Goal: Transaction & Acquisition: Purchase product/service

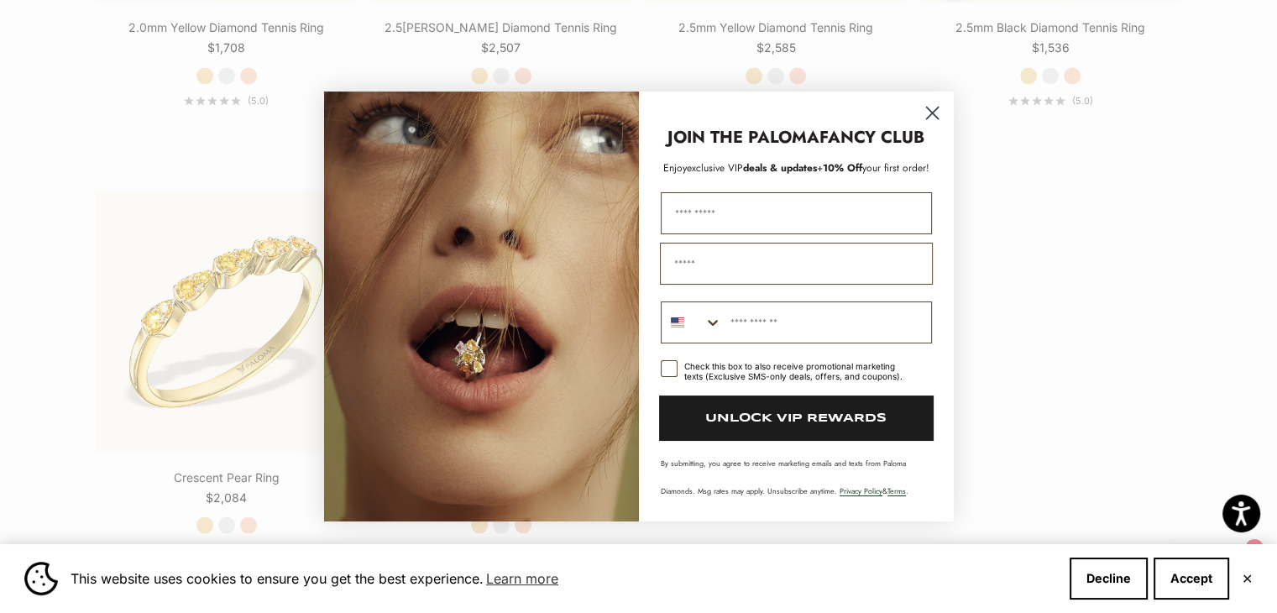
scroll to position [3015, 0]
click at [931, 111] on circle "Close dialog" at bounding box center [931, 113] width 28 height 28
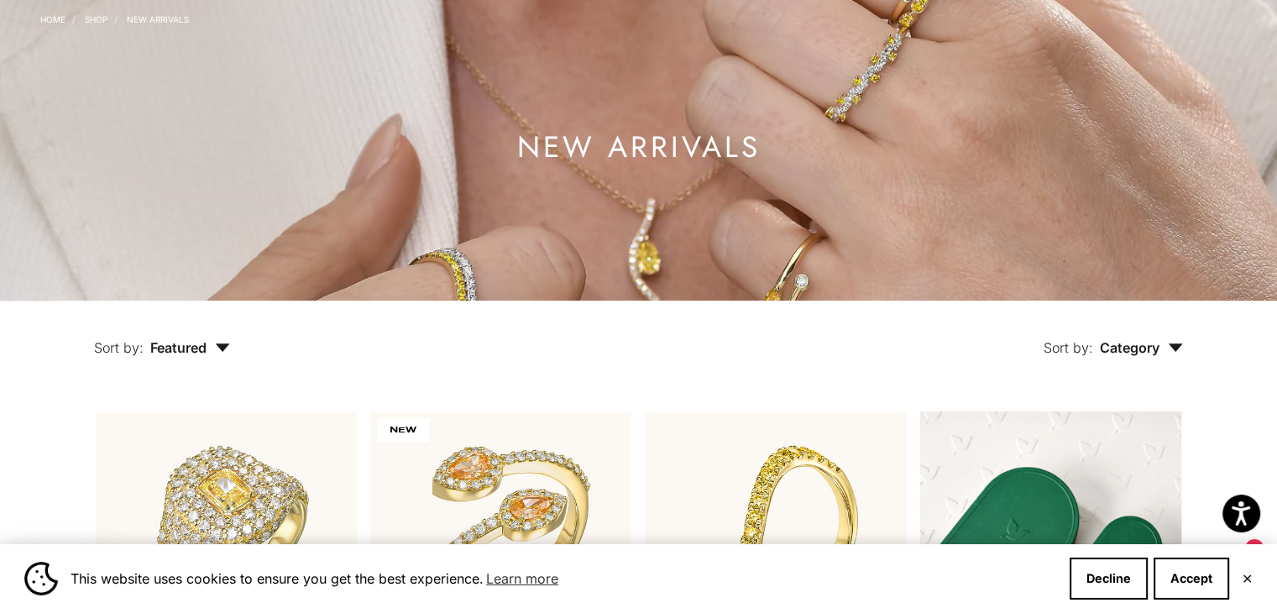
scroll to position [0, 0]
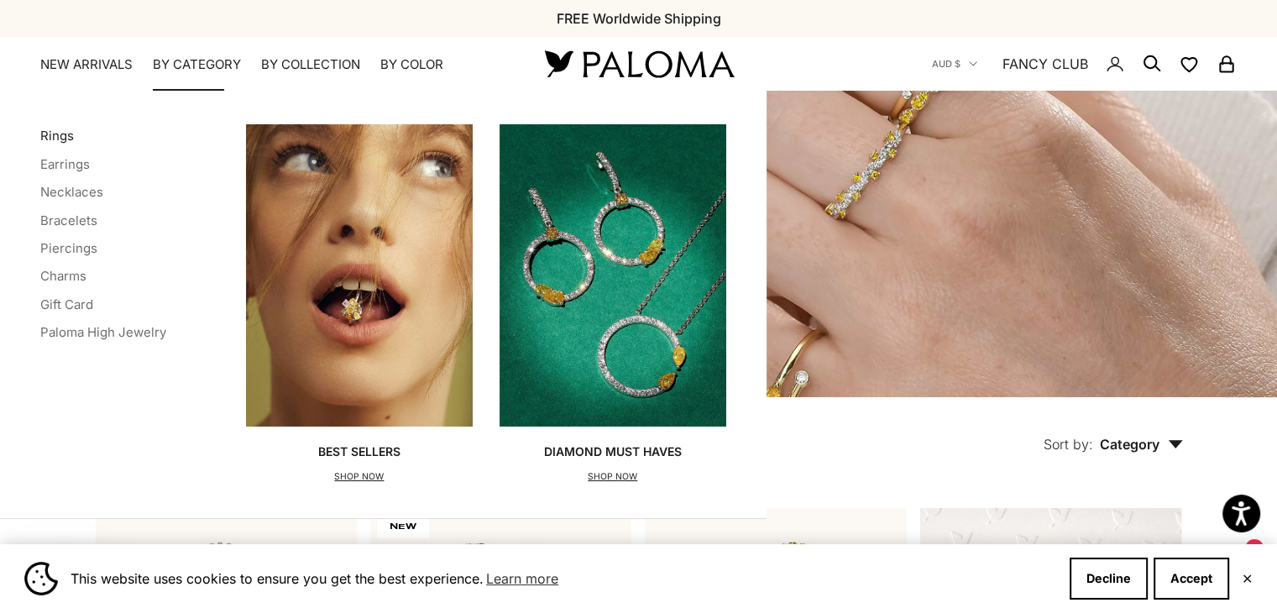
click at [60, 129] on link "Rings" at bounding box center [57, 136] width 34 height 16
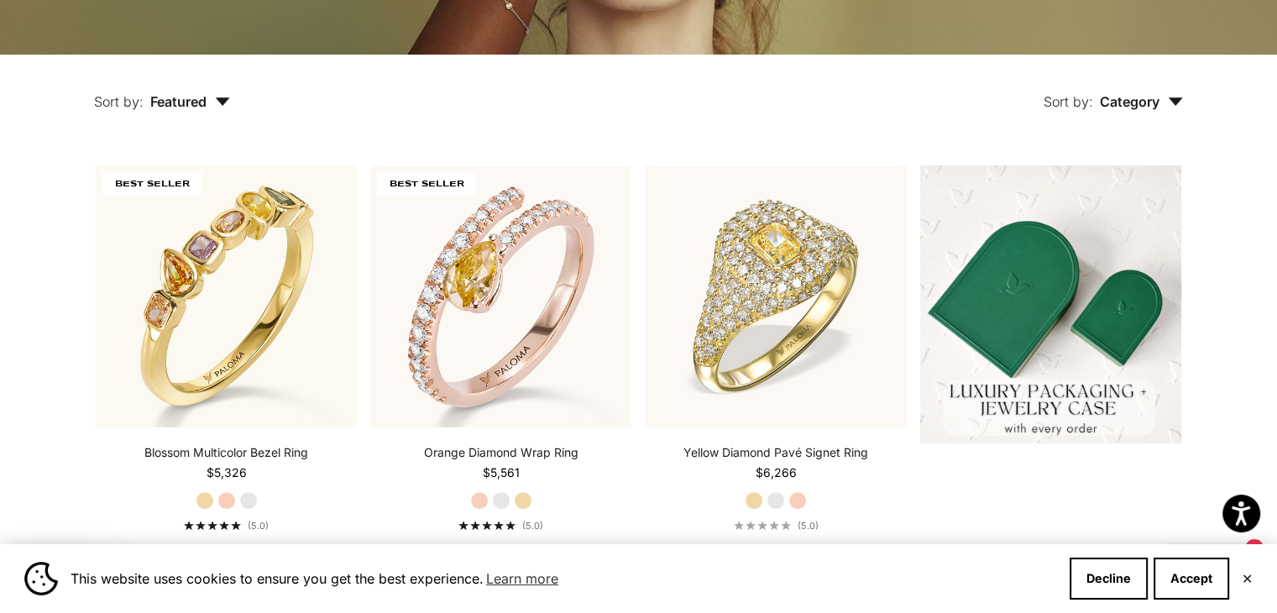
scroll to position [344, 0]
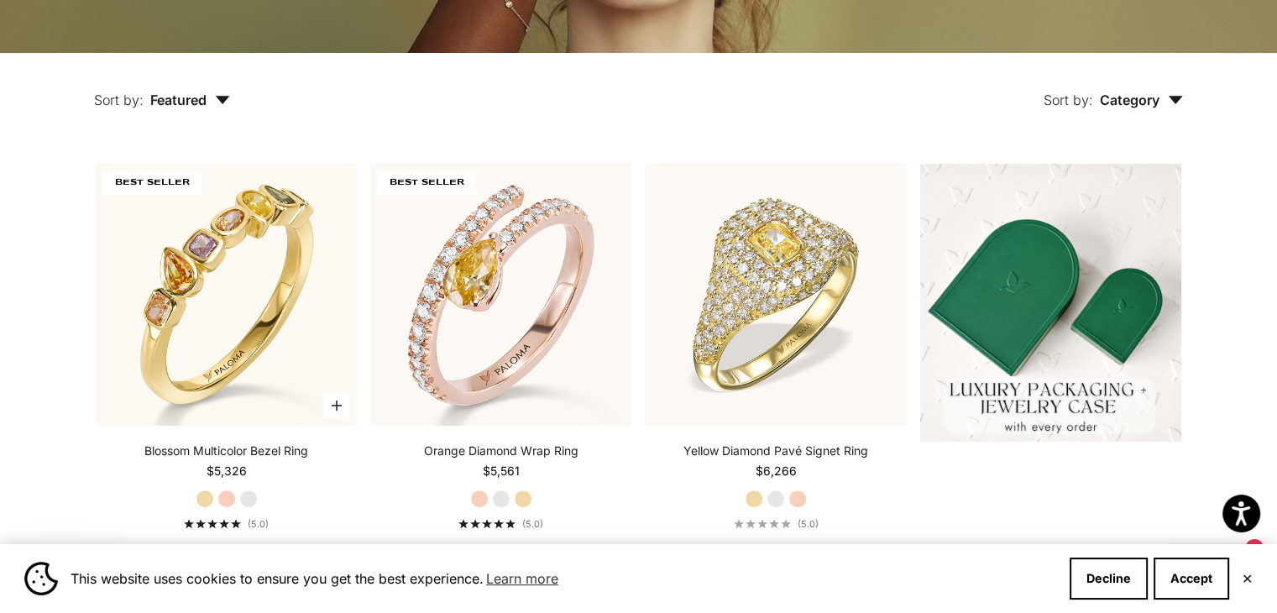
click at [223, 502] on label "Rose Gold" at bounding box center [226, 498] width 18 height 18
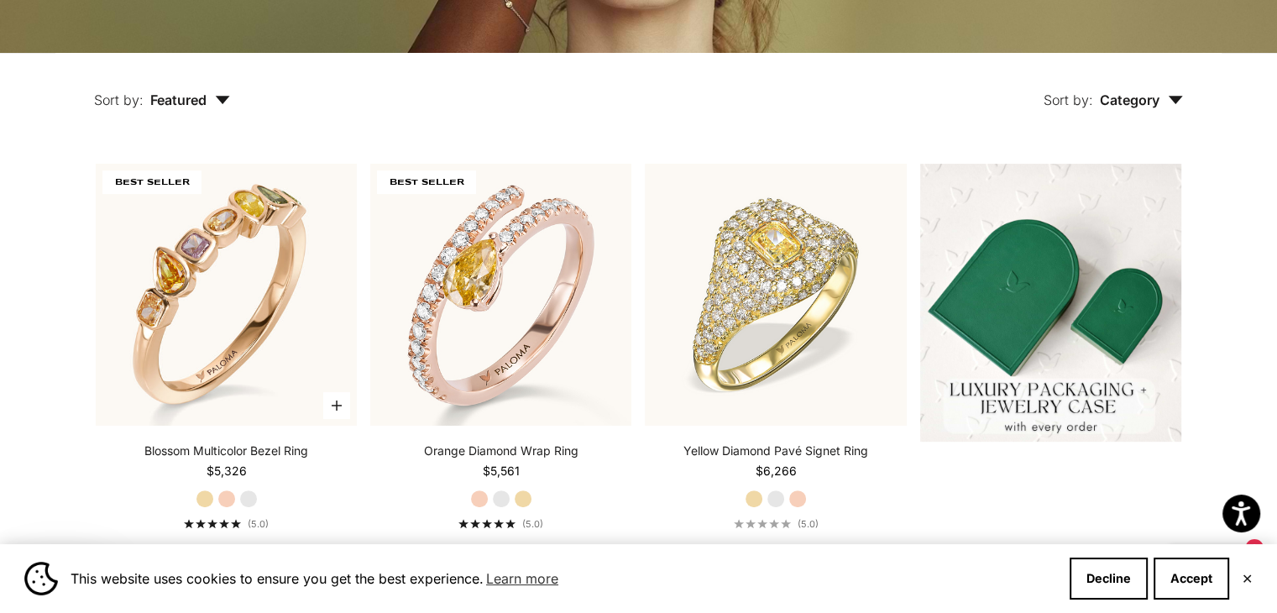
click at [255, 491] on label "White Gold" at bounding box center [248, 498] width 18 height 18
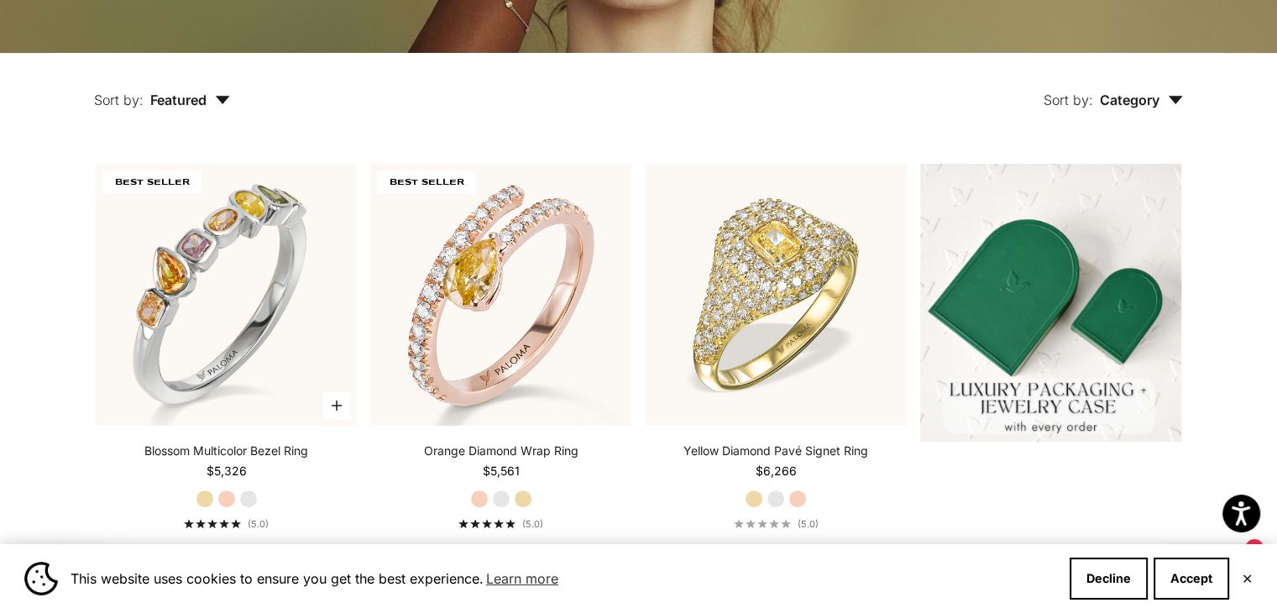
click at [221, 499] on label "Rose Gold" at bounding box center [226, 498] width 18 height 18
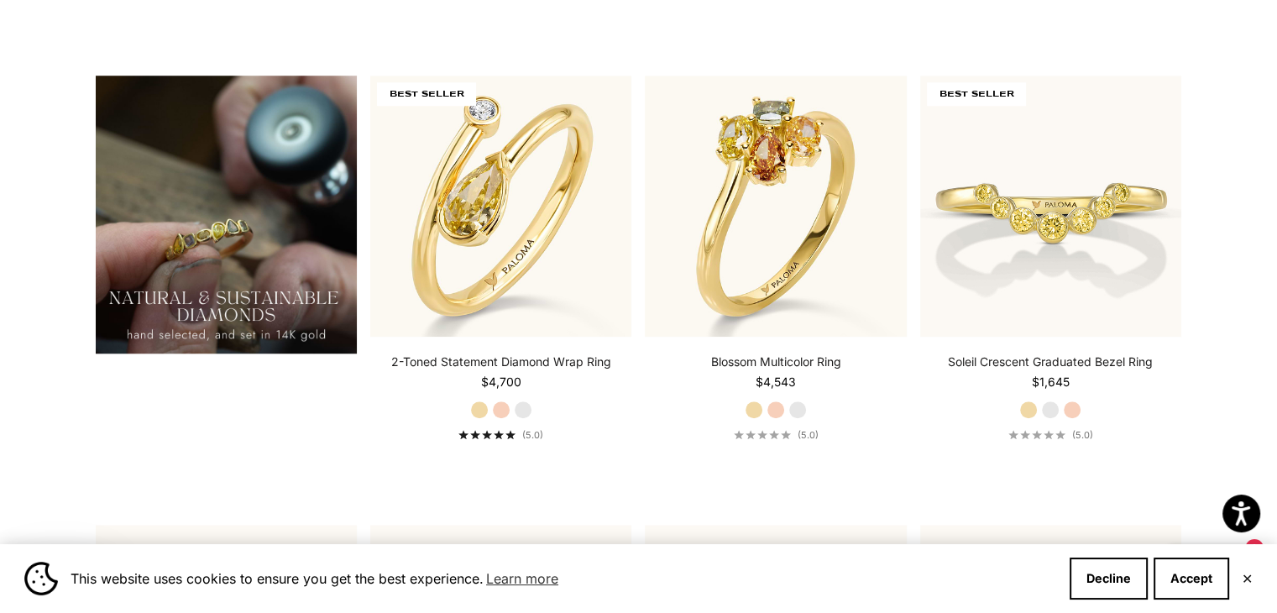
scroll to position [1332, 0]
click at [504, 402] on label "Rose Gold" at bounding box center [501, 409] width 18 height 18
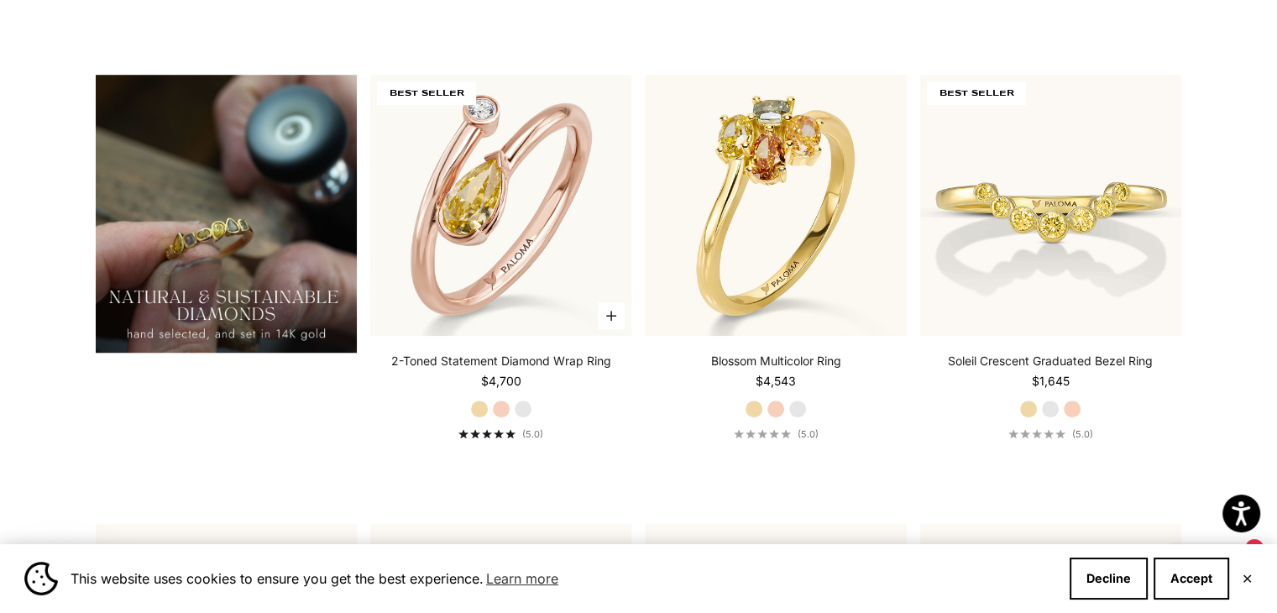
click at [522, 405] on label "White Gold" at bounding box center [523, 409] width 18 height 18
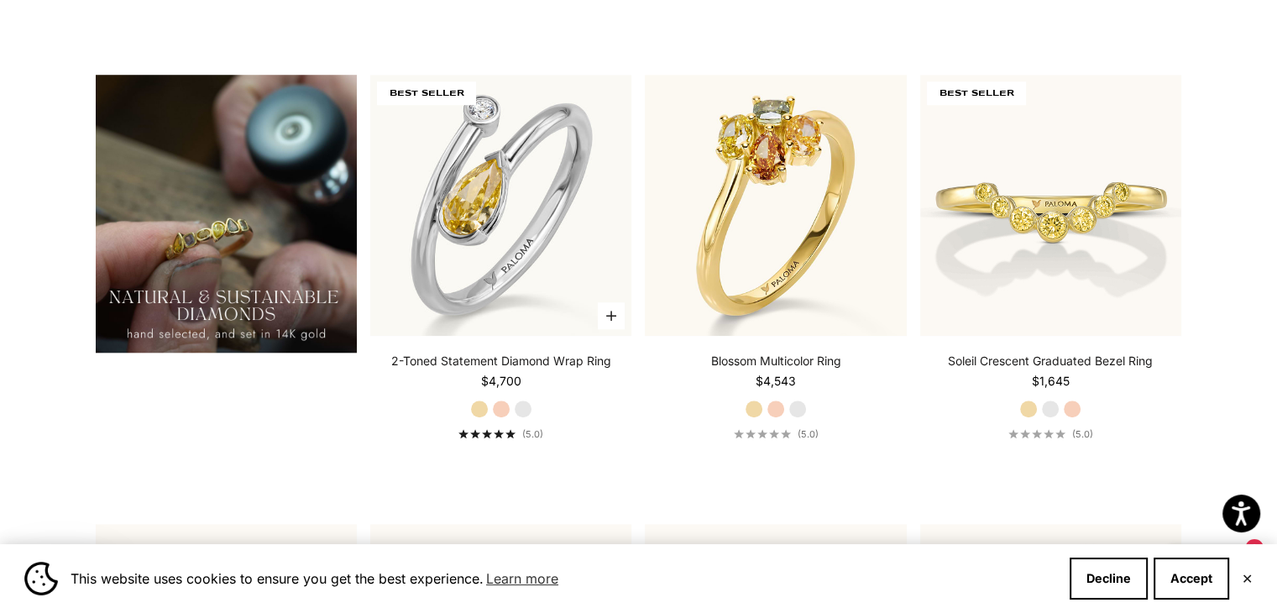
click at [480, 406] on label "Yellow Gold" at bounding box center [479, 409] width 18 height 18
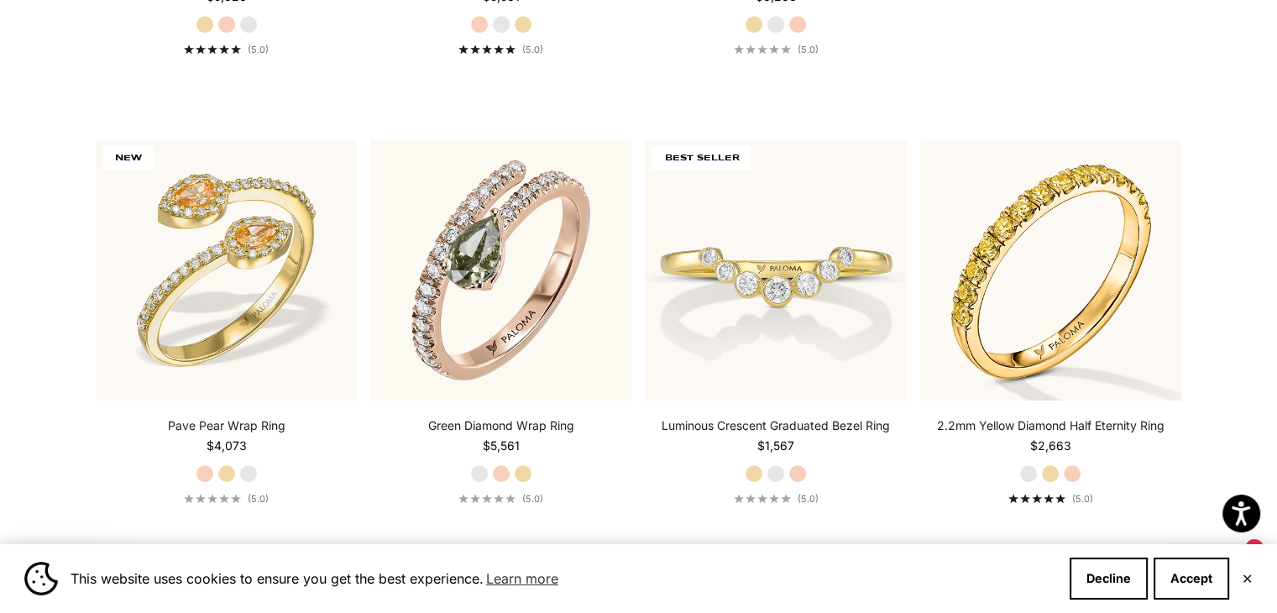
scroll to position [817, 0]
click at [500, 477] on label "Rose Gold" at bounding box center [501, 474] width 18 height 18
click at [524, 478] on label "Yellow Gold" at bounding box center [523, 474] width 18 height 18
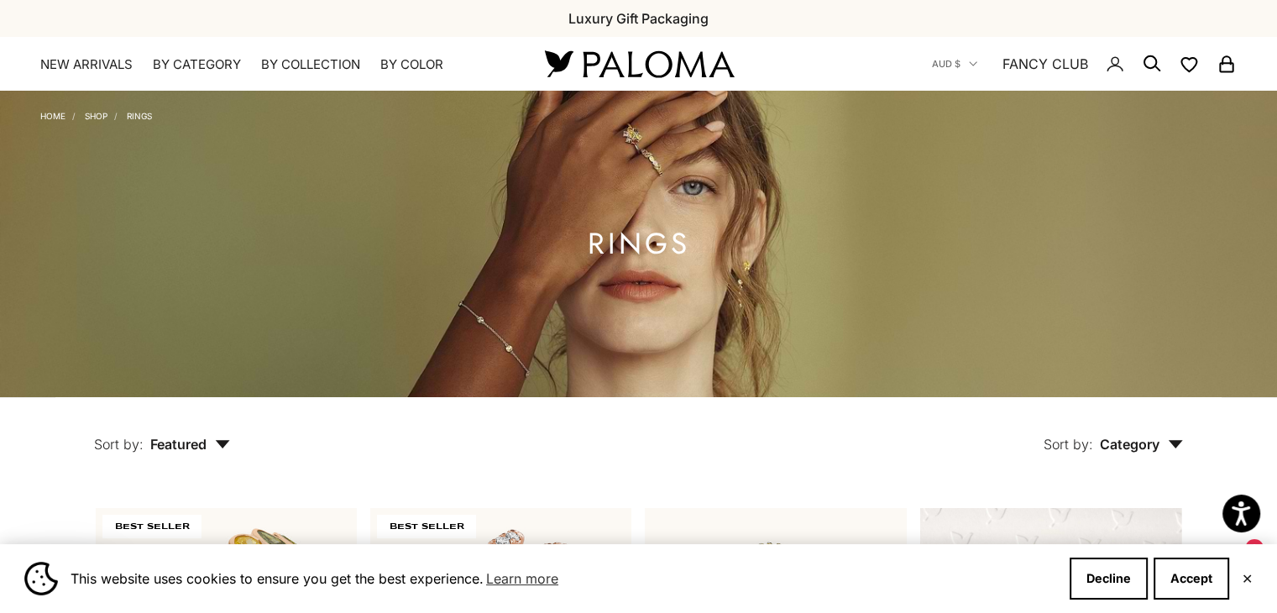
scroll to position [0, 0]
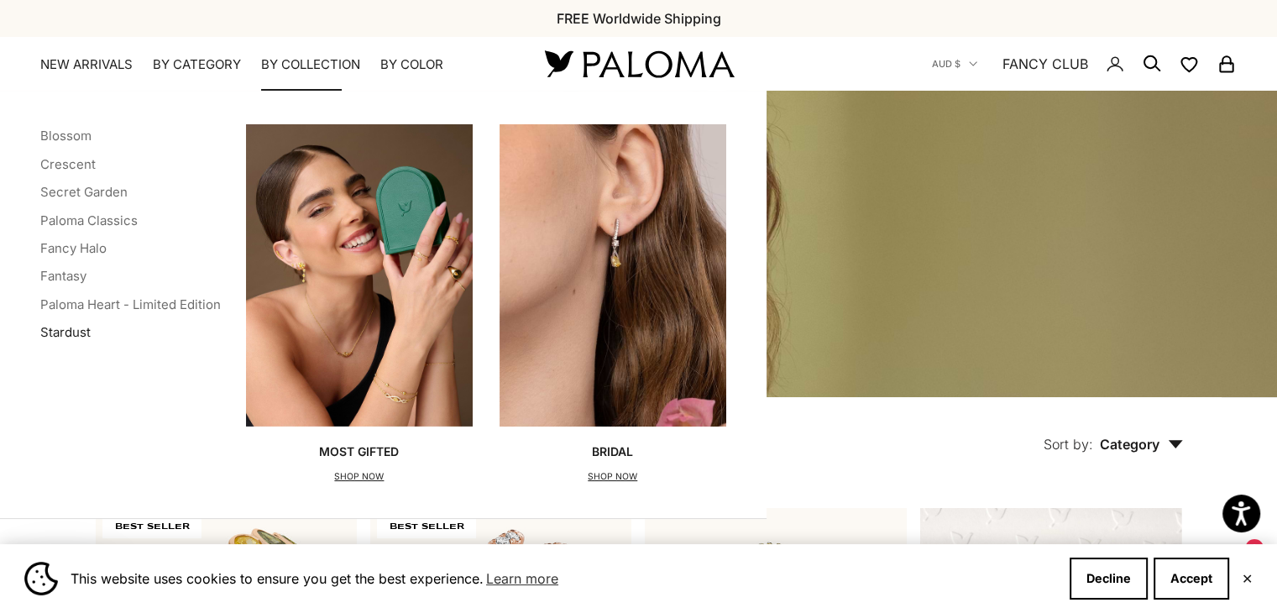
click at [81, 326] on link "Stardust" at bounding box center [65, 332] width 50 height 16
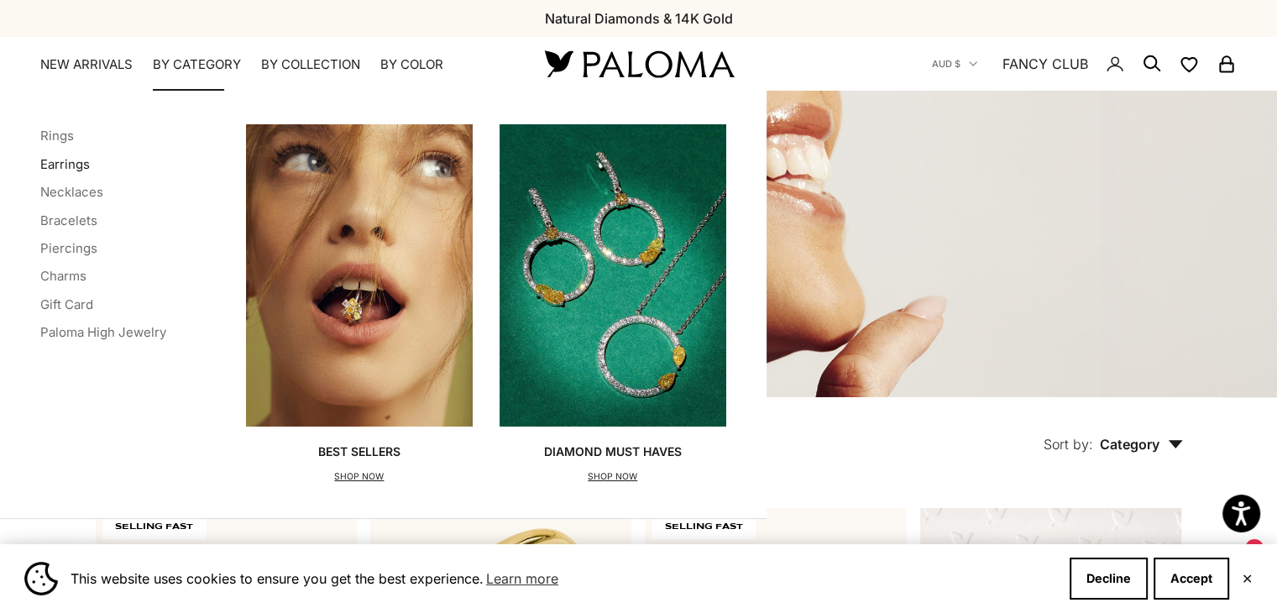
click at [66, 161] on link "Earrings" at bounding box center [65, 164] width 50 height 16
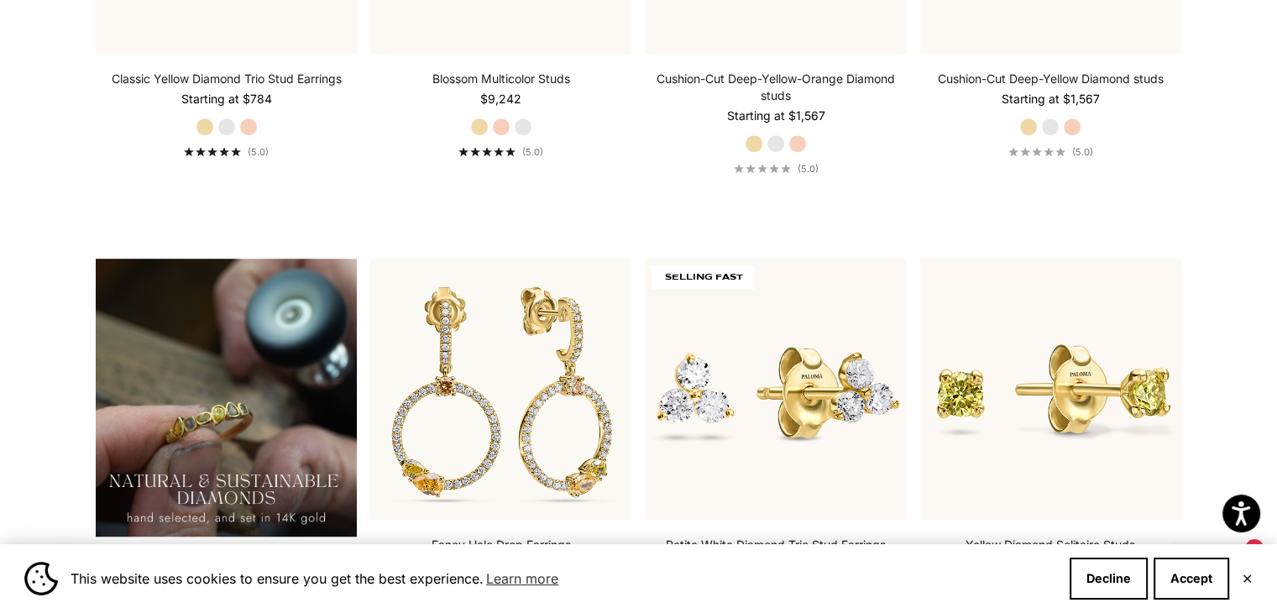
scroll to position [1168, 0]
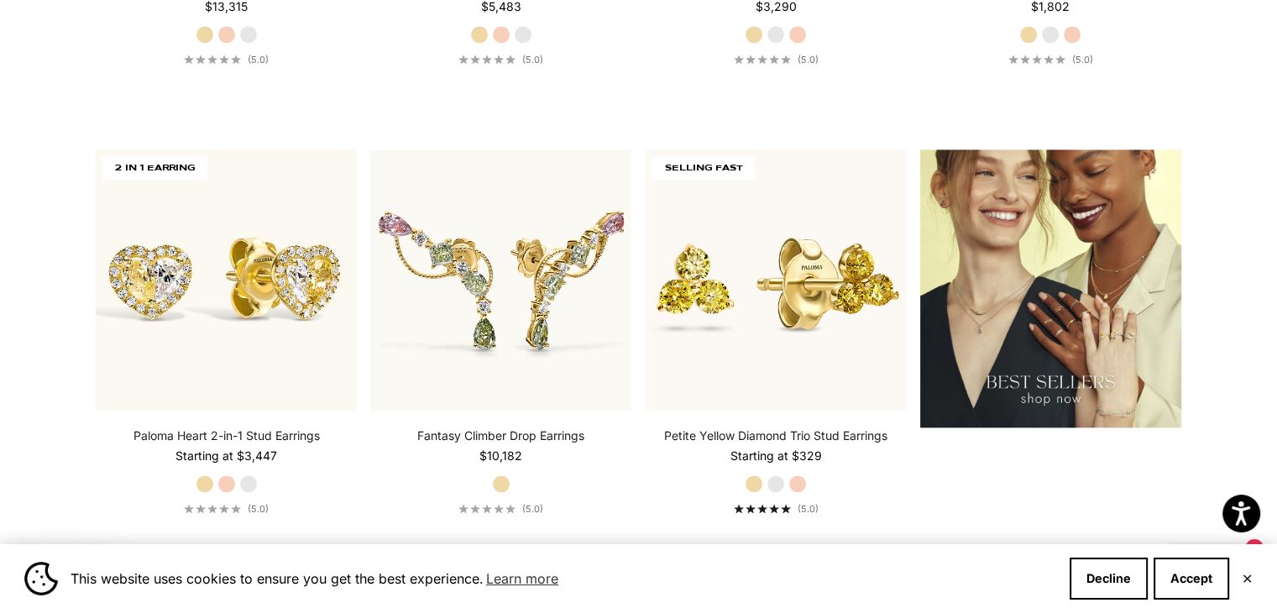
scroll to position [2174, 0]
